Goal: Transaction & Acquisition: Purchase product/service

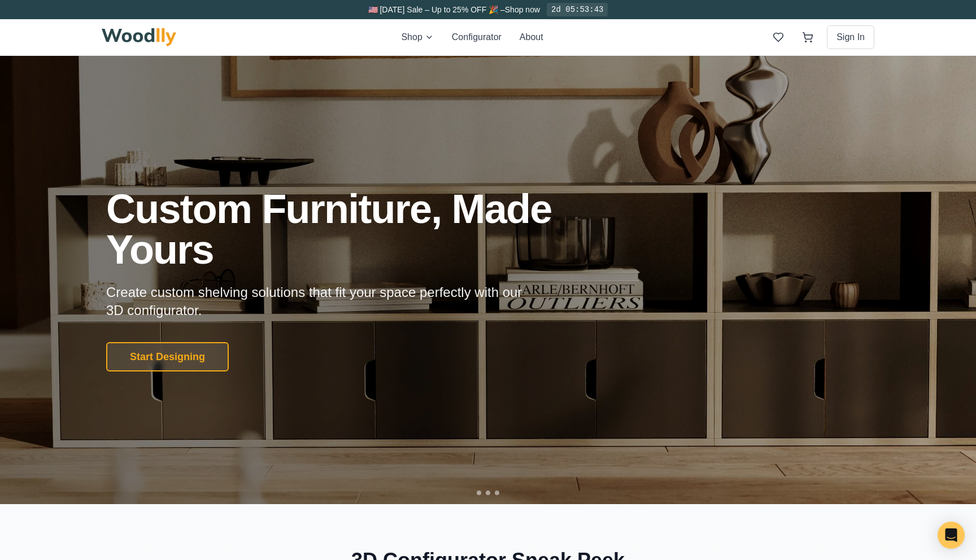
click at [616, 90] on div at bounding box center [488, 280] width 976 height 448
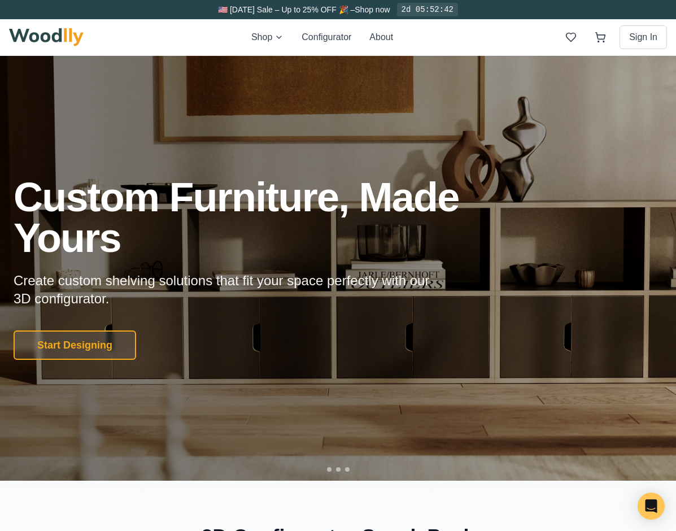
click at [654, 92] on div at bounding box center [338, 268] width 676 height 425
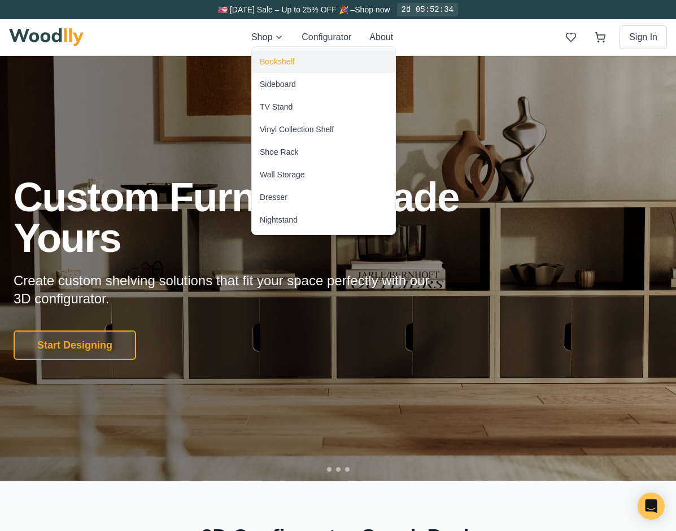
click at [277, 58] on div "Bookshelf" at bounding box center [277, 61] width 34 height 11
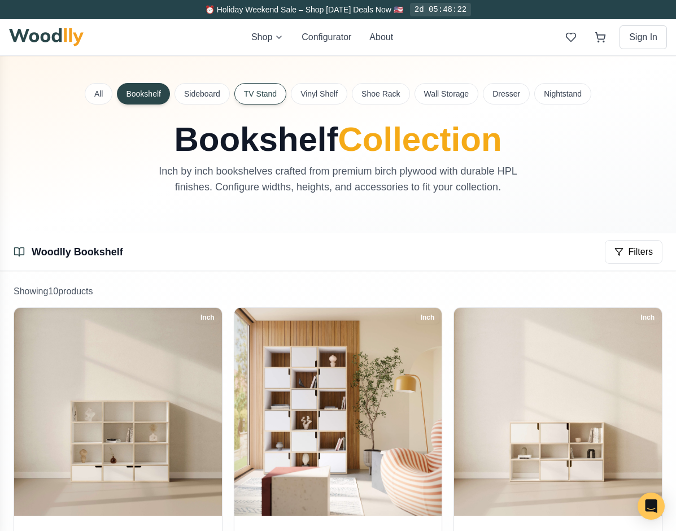
click at [256, 86] on button "TV Stand" at bounding box center [260, 93] width 52 height 21
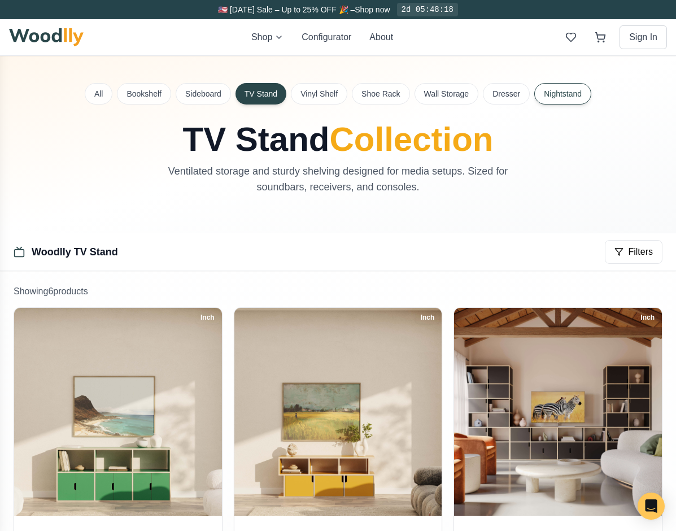
click at [567, 88] on button "Nightstand" at bounding box center [562, 93] width 57 height 21
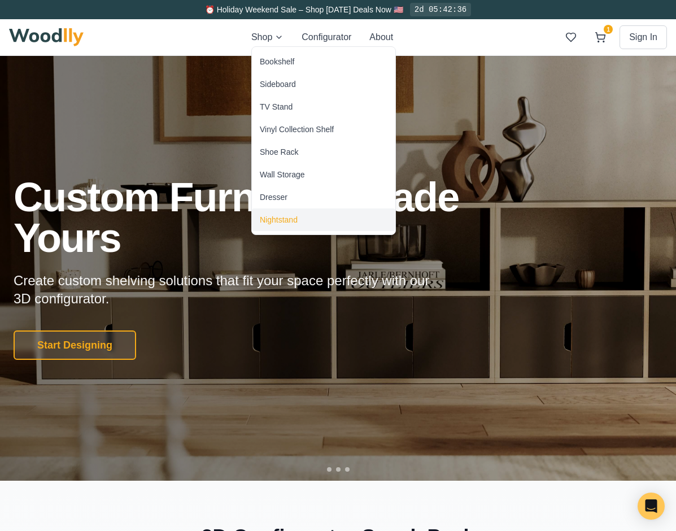
click at [279, 220] on div "Nightstand" at bounding box center [279, 219] width 38 height 11
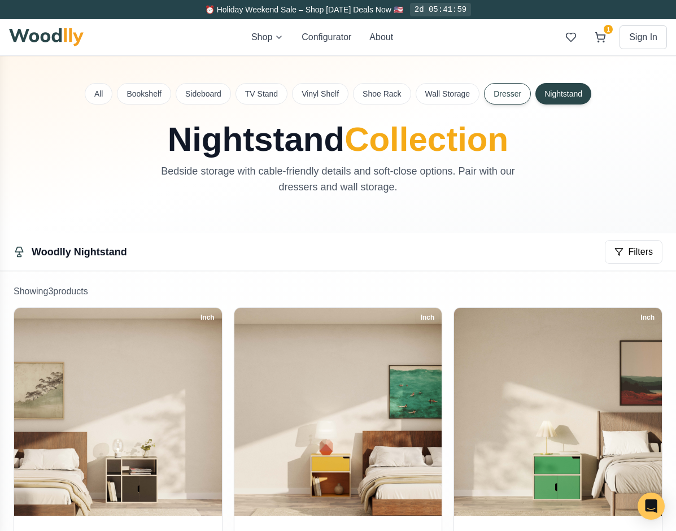
click at [515, 95] on button "Dresser" at bounding box center [507, 93] width 47 height 21
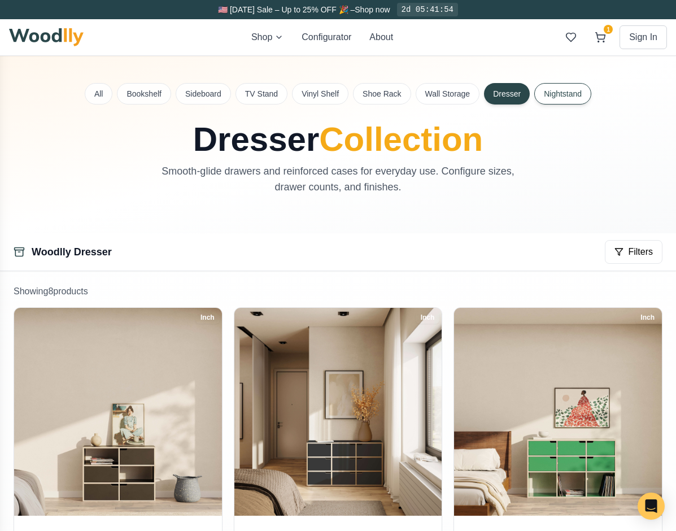
click at [554, 96] on button "Nightstand" at bounding box center [562, 93] width 57 height 21
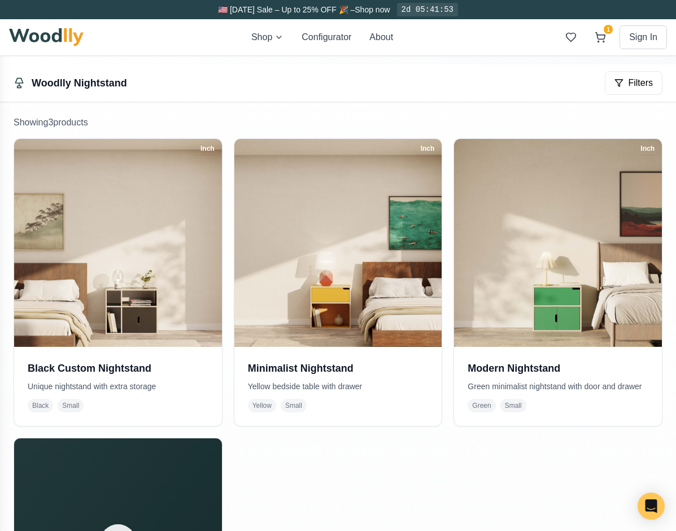
scroll to position [254, 0]
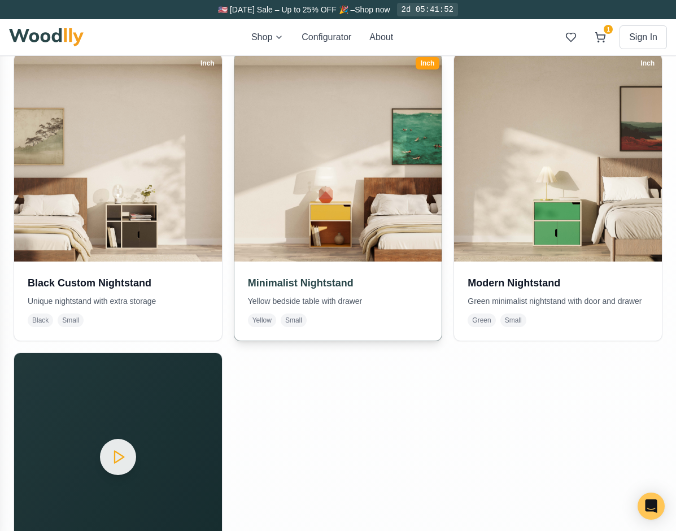
click at [307, 167] on img at bounding box center [338, 158] width 218 height 218
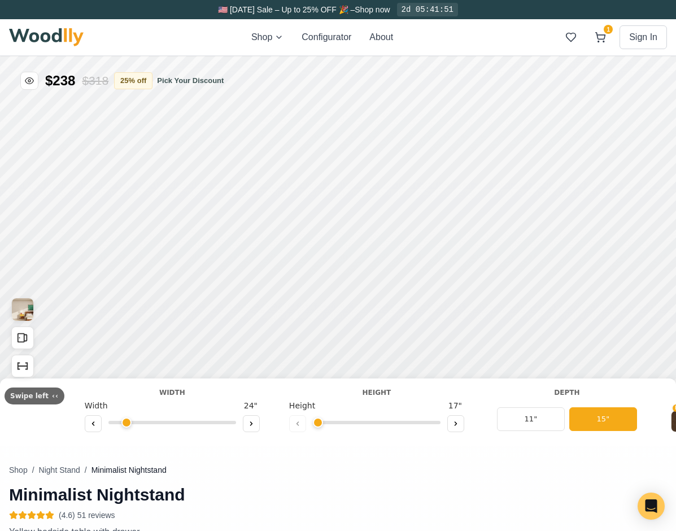
type input "25"
type input "2"
checkbox input "true"
